Goal: Transaction & Acquisition: Purchase product/service

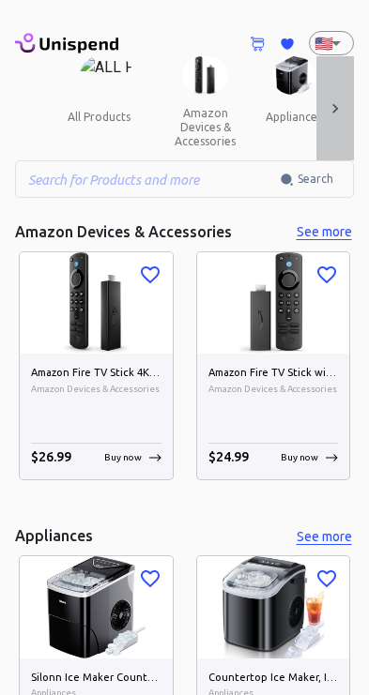
click at [333, 108] on icon at bounding box center [334, 108] width 19 height 19
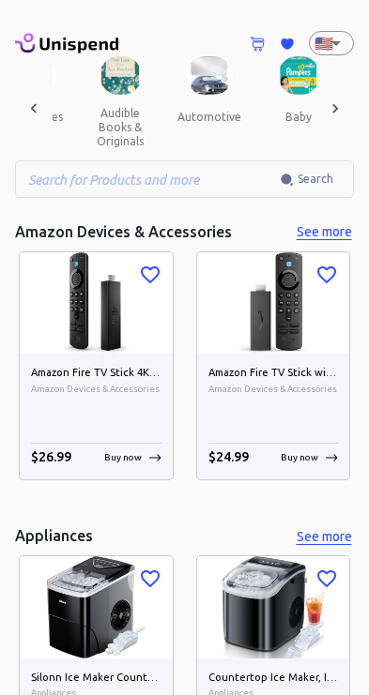
click at [351, 110] on div at bounding box center [335, 108] width 38 height 104
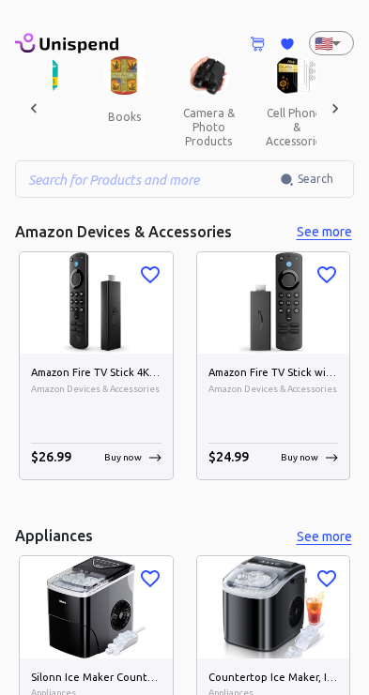
click at [351, 108] on div at bounding box center [335, 108] width 38 height 104
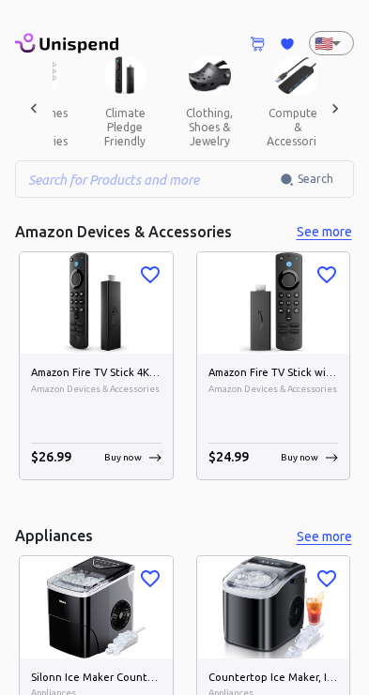
click at [350, 110] on div at bounding box center [335, 108] width 38 height 104
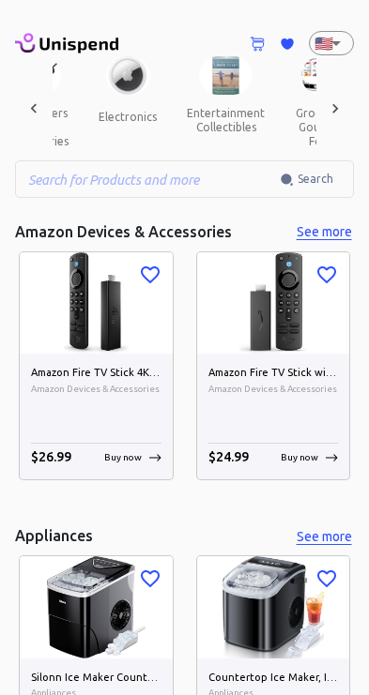
click at [350, 108] on div at bounding box center [335, 108] width 38 height 104
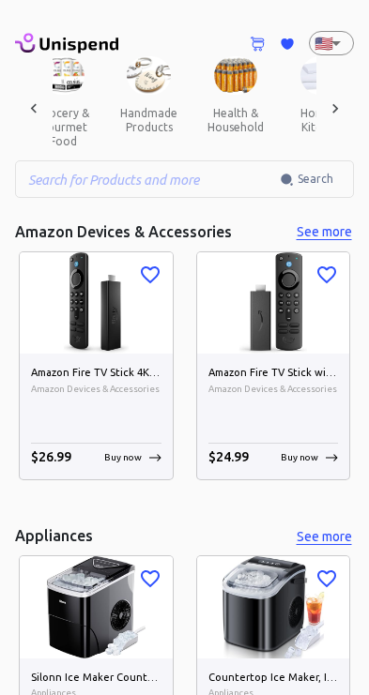
click at [350, 108] on div at bounding box center [335, 108] width 38 height 104
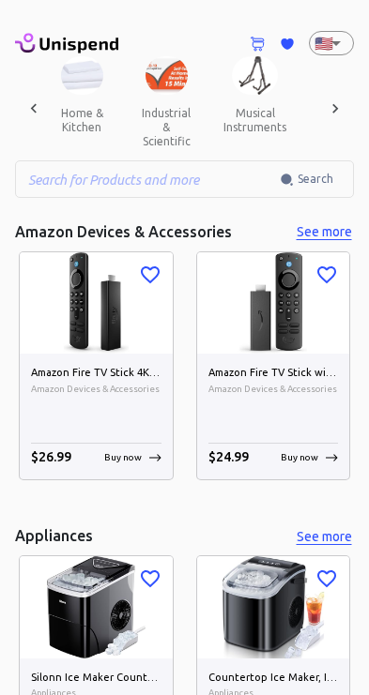
scroll to position [0, 1553]
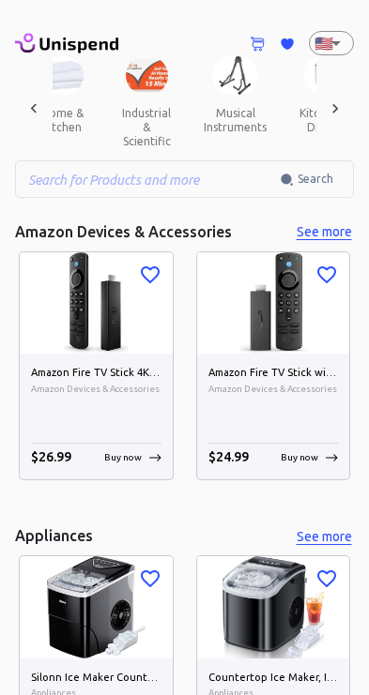
click at [26, 405] on div "Amazon Fire TV Stick 4K Max streaming device, Wi-Fi 6, Alexa Voice Remote (incl…" at bounding box center [96, 417] width 153 height 126
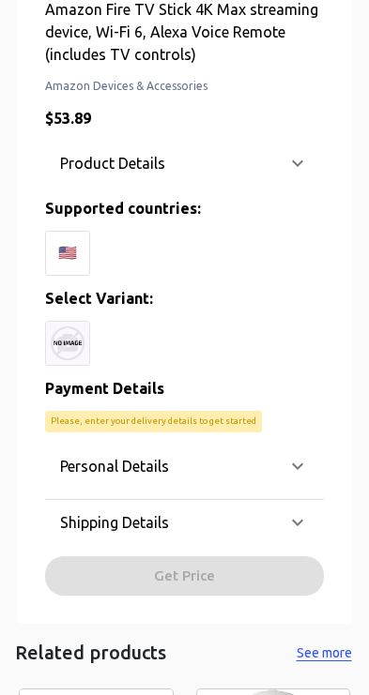
scroll to position [610, 0]
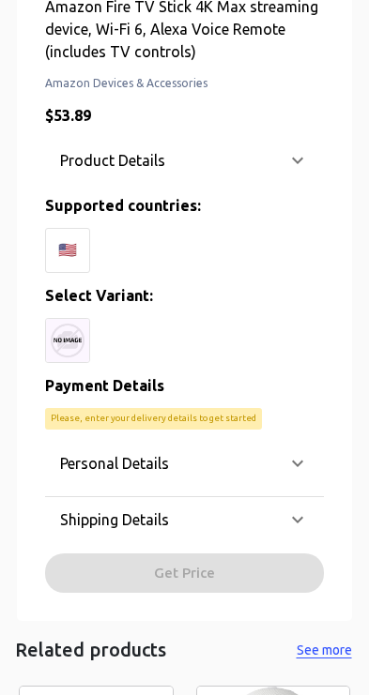
click at [240, 415] on p "Please, enter your delivery details to get started" at bounding box center [153, 418] width 205 height 13
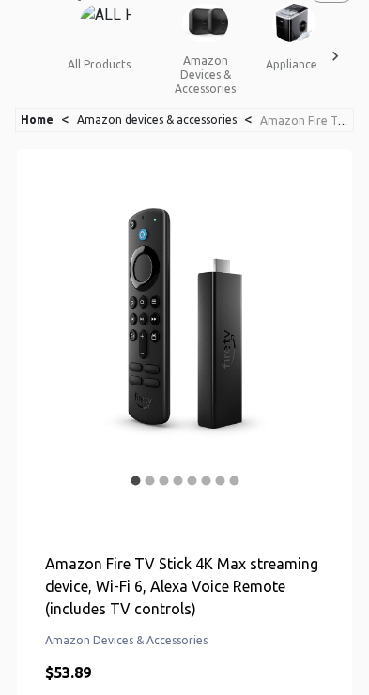
scroll to position [0, 0]
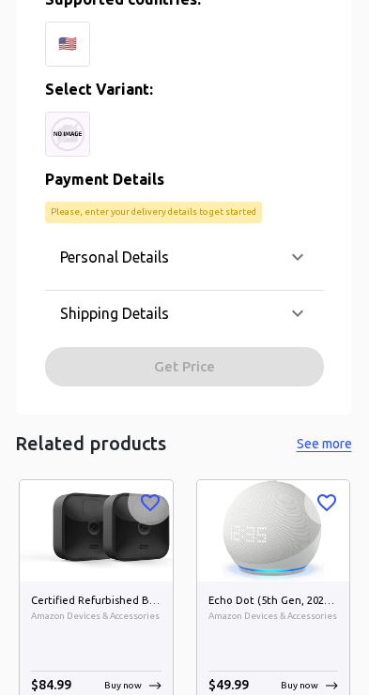
click at [306, 308] on icon at bounding box center [297, 313] width 23 height 23
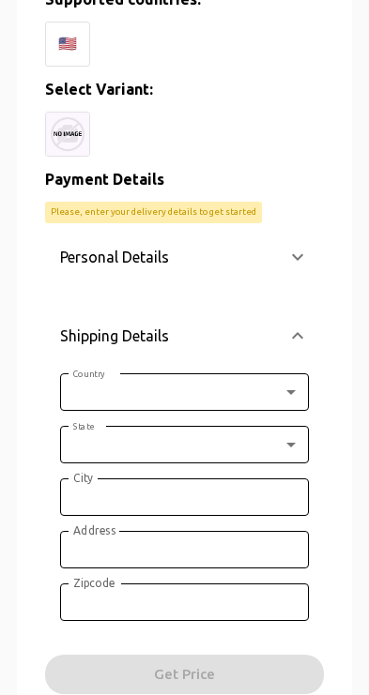
click at [260, 400] on body "0 Cart 0 Favorites 🇺🇸 US ​ all products amazon devices & accessories appliances…" at bounding box center [184, 154] width 369 height 1941
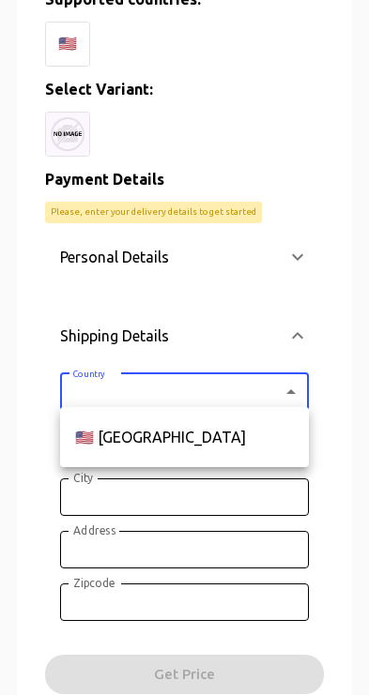
click at [245, 437] on li "🇺🇸 [GEOGRAPHIC_DATA]" at bounding box center [184, 437] width 249 height 45
type input "US"
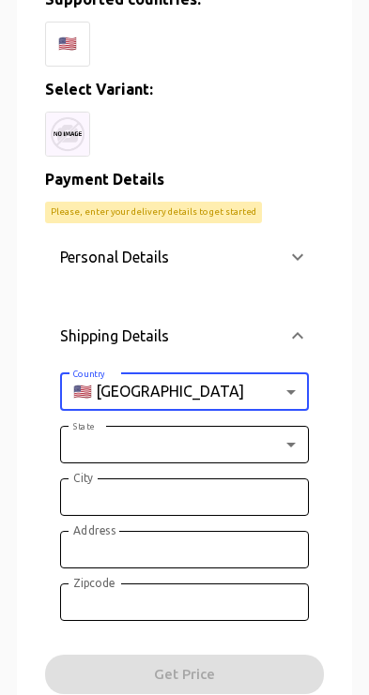
click at [243, 478] on input "City" at bounding box center [184, 497] width 249 height 38
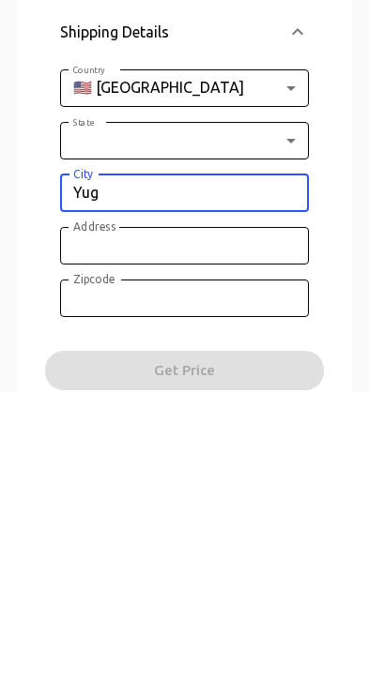
type input "Yug"
click at [283, 145] on body "0 Cart 0 Favorites 🇺🇸 US ​ all products amazon devices & accessories appliances…" at bounding box center [184, 154] width 369 height 1941
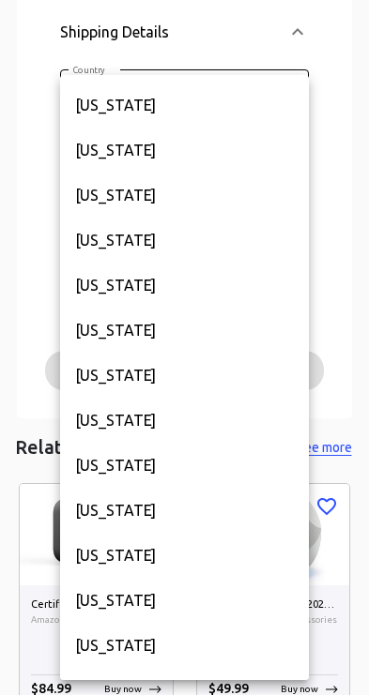
click at [266, 220] on li "[US_STATE]" at bounding box center [184, 240] width 249 height 45
type input "AR"
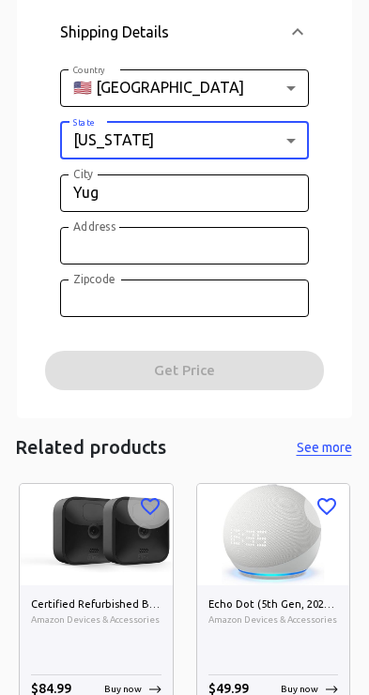
click at [283, 179] on input "Yug" at bounding box center [184, 193] width 249 height 38
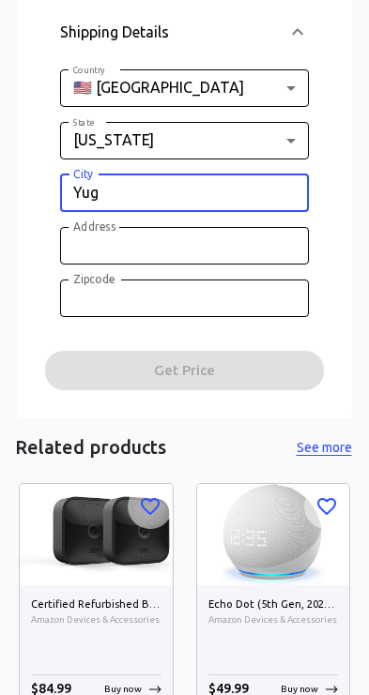
click at [273, 237] on input "Address" at bounding box center [184, 246] width 249 height 38
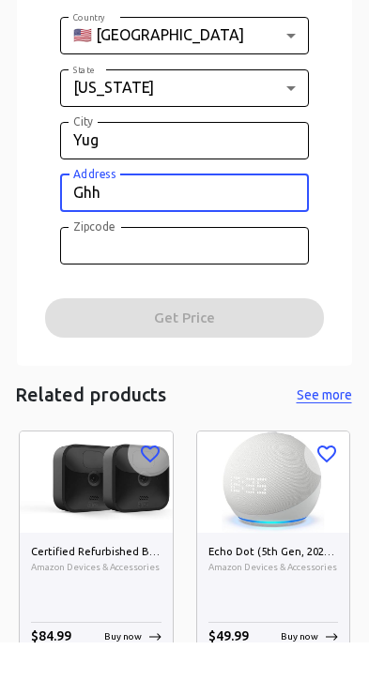
type input "Ghh"
click at [265, 279] on input "Zipcode" at bounding box center [184, 298] width 249 height 38
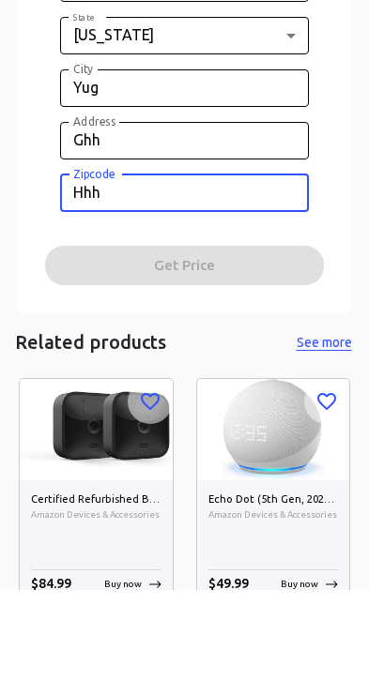
click at [281, 264] on div "Personal Details Email Email Phone ​ Phone Fullname Fullname Shipping Details C…" at bounding box center [184, 161] width 279 height 460
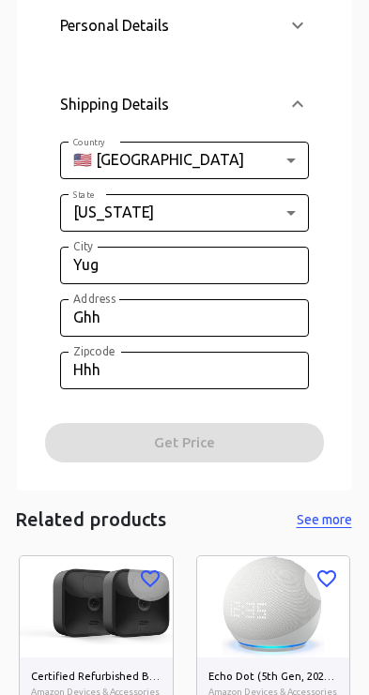
click at [252, 426] on div "Personal Details Email Email Phone ​ Phone Fullname Fullname Shipping Details C…" at bounding box center [184, 233] width 279 height 460
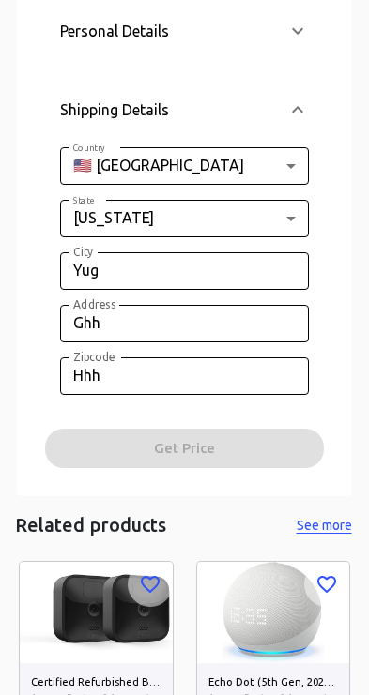
scroll to position [1026, 0]
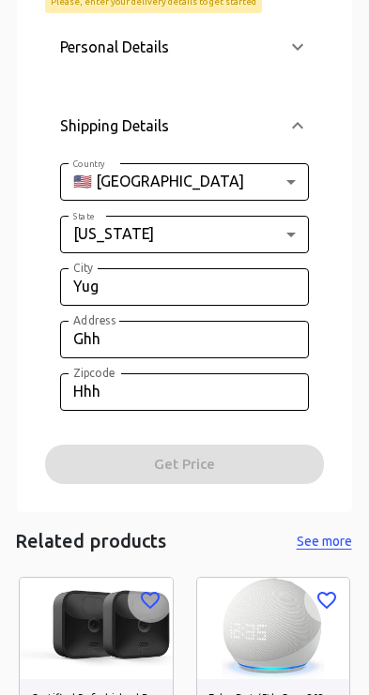
click at [277, 282] on input "Yug" at bounding box center [184, 287] width 249 height 38
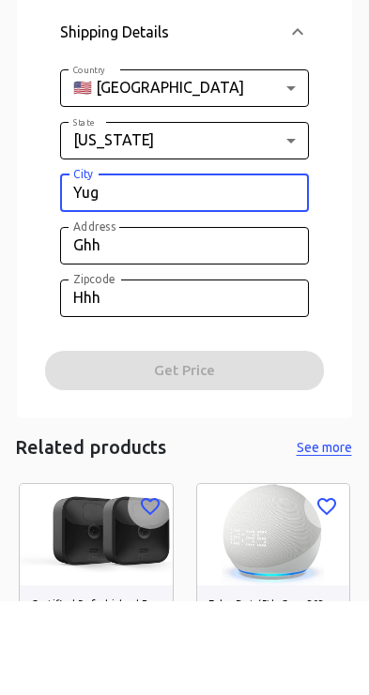
click at [281, 373] on input "Hhh" at bounding box center [184, 392] width 249 height 38
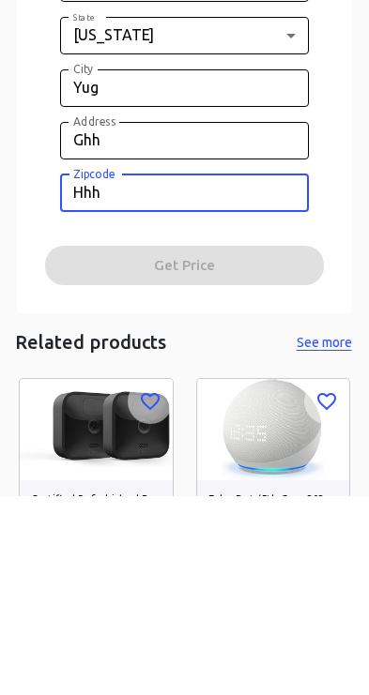
click at [281, 373] on input "Hhh" at bounding box center [184, 392] width 249 height 38
type input "H"
type input "98727"
click at [329, 530] on button "See more" at bounding box center [324, 541] width 60 height 23
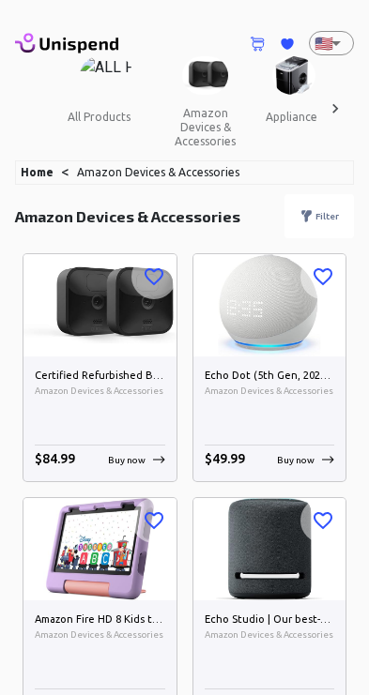
click at [56, 424] on div "Certified Refurbished Blink Outdoor - wireless, weather-resistant HD security c…" at bounding box center [99, 419] width 153 height 126
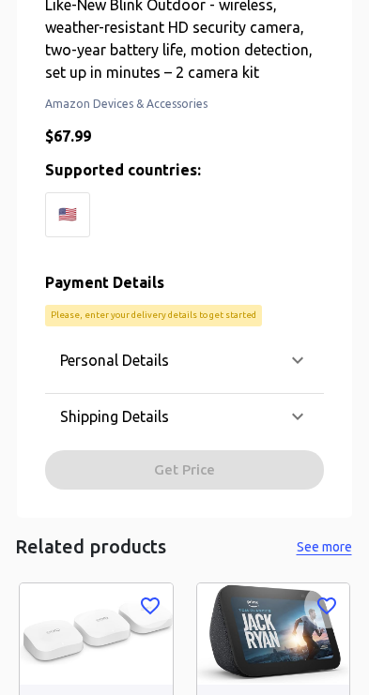
scroll to position [613, 0]
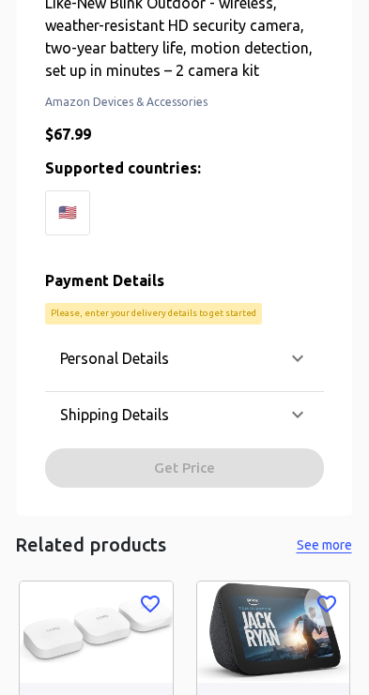
click at [299, 356] on icon at bounding box center [297, 358] width 11 height 7
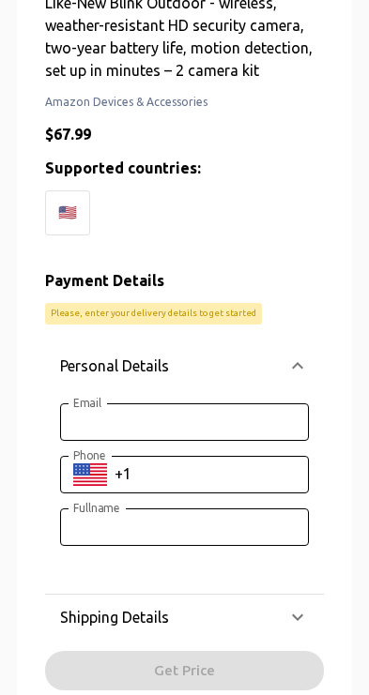
click at [307, 367] on icon at bounding box center [297, 366] width 23 height 23
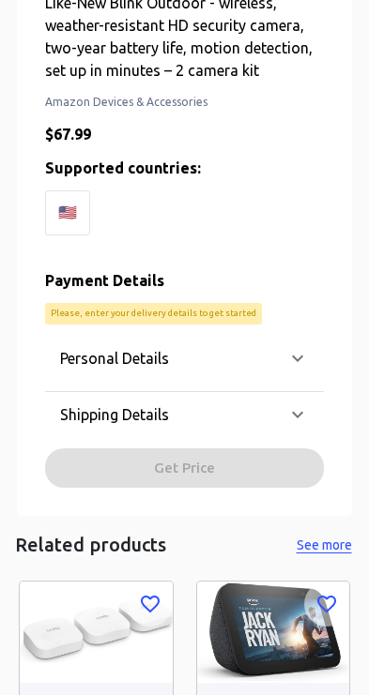
click at [286, 417] on icon at bounding box center [297, 414] width 23 height 23
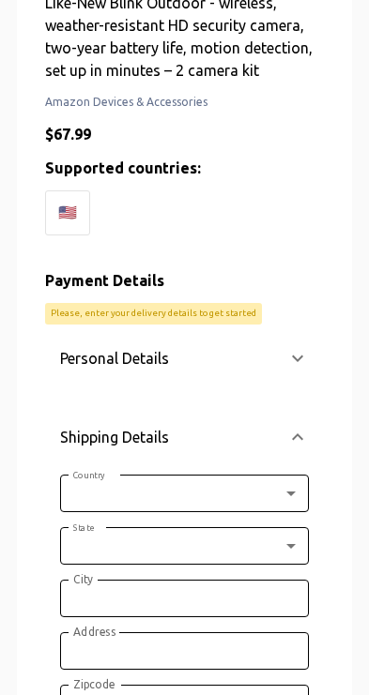
click at [293, 428] on icon at bounding box center [297, 437] width 23 height 23
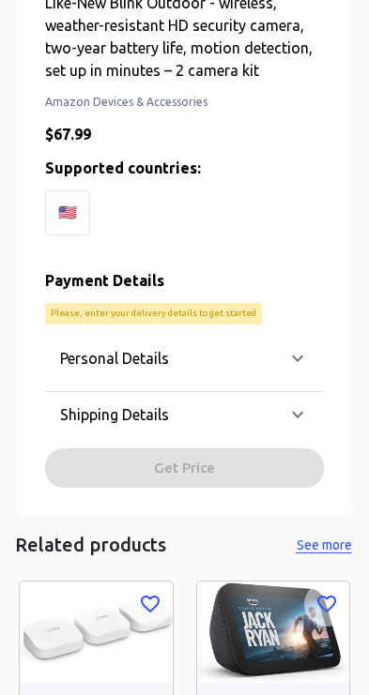
click at [300, 351] on icon at bounding box center [297, 358] width 23 height 23
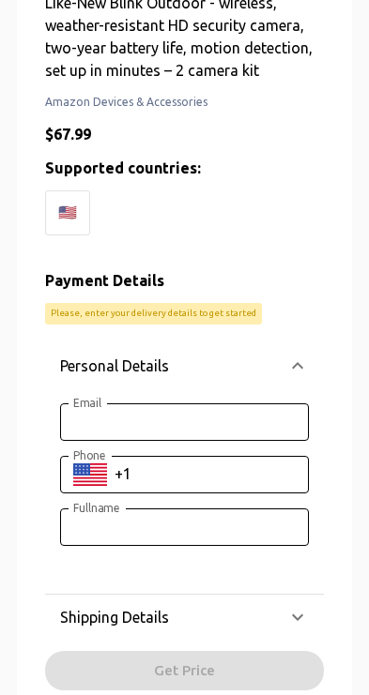
click at [298, 364] on icon at bounding box center [297, 366] width 23 height 23
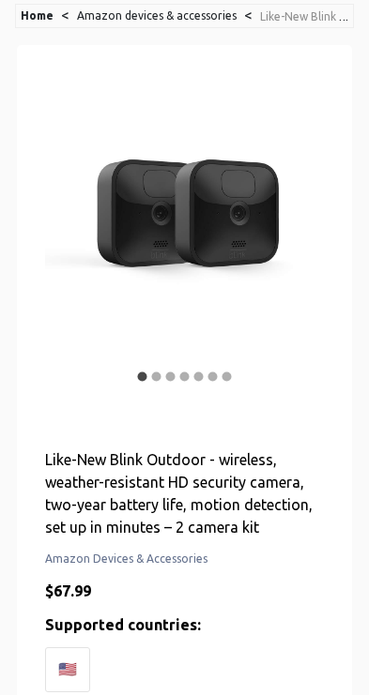
scroll to position [0, 0]
